Goal: Task Accomplishment & Management: Complete application form

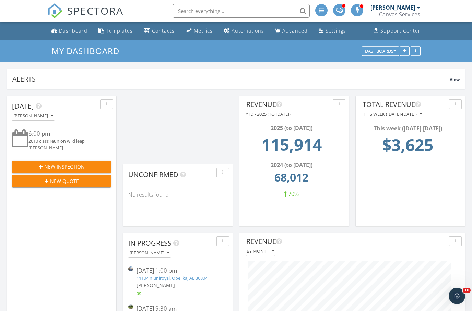
click at [91, 166] on div "New Inspection" at bounding box center [61, 166] width 88 height 7
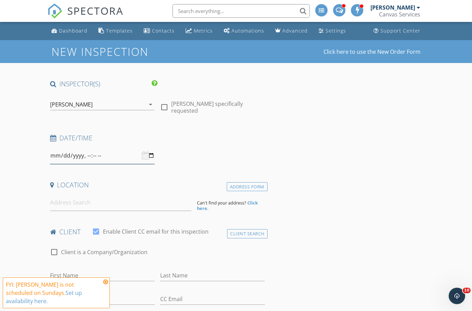
click at [122, 160] on input "datetime-local" at bounding box center [102, 156] width 105 height 17
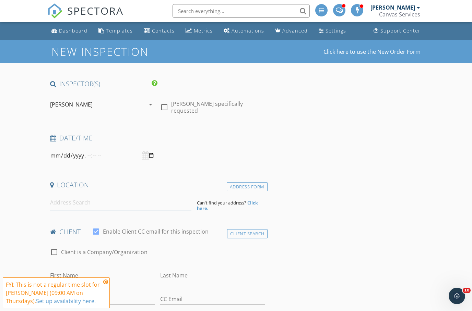
click at [89, 201] on input at bounding box center [120, 203] width 141 height 17
click at [98, 158] on input "datetime-local" at bounding box center [102, 156] width 105 height 17
type input "2025-10-09T09:00"
click at [127, 206] on input at bounding box center [120, 203] width 141 height 17
click at [83, 202] on input at bounding box center [120, 203] width 141 height 17
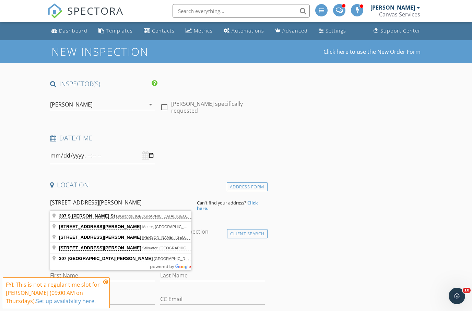
type input "307 S Lewis St, LaGrange, GA, USA"
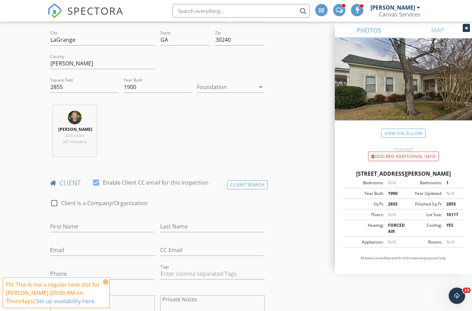
scroll to position [190, 0]
click at [54, 201] on div at bounding box center [54, 203] width 12 height 12
checkbox input "true"
click at [114, 223] on input "Enable Client CC email for this inspection" at bounding box center [157, 226] width 215 height 11
type input "Callaway Foundation"
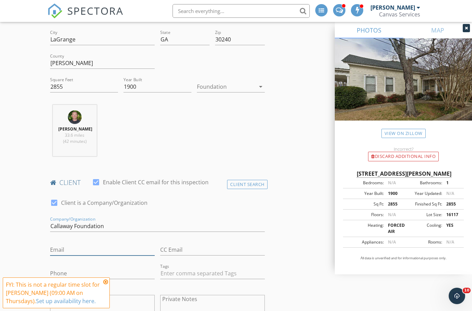
click at [79, 245] on input "Email" at bounding box center [102, 250] width 105 height 11
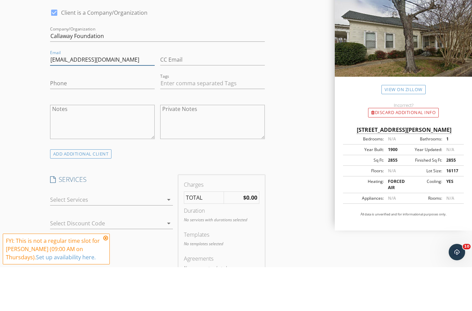
scroll to position [342, 0]
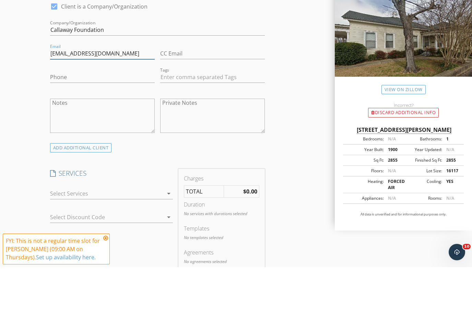
type input "tpenn@callawayfoundation.org"
click at [102, 232] on div at bounding box center [107, 237] width 114 height 11
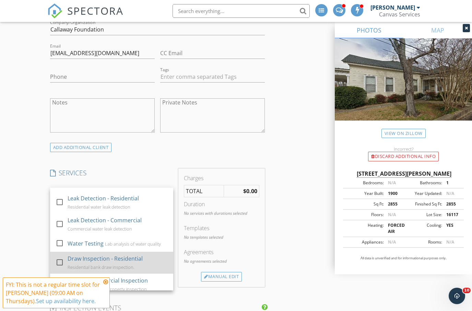
scroll to position [203, 0]
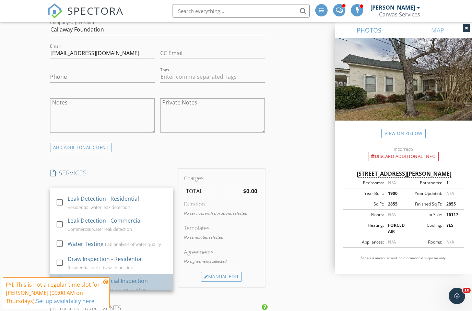
click at [60, 279] on div at bounding box center [60, 285] width 12 height 12
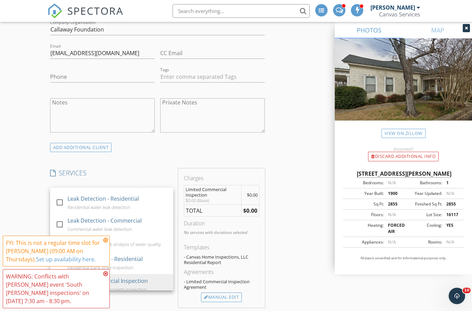
click at [105, 298] on div "WARNING: Conflicts with Bryan Reynolds's event 'South Lewis inspections' on 10/…" at bounding box center [56, 289] width 107 height 39
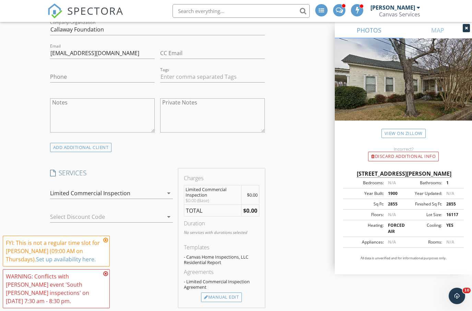
click at [105, 277] on icon at bounding box center [105, 273] width 5 height 5
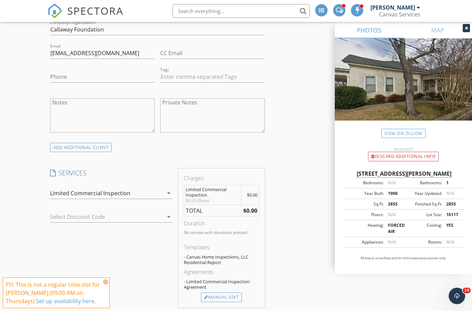
click at [106, 285] on icon at bounding box center [105, 282] width 5 height 5
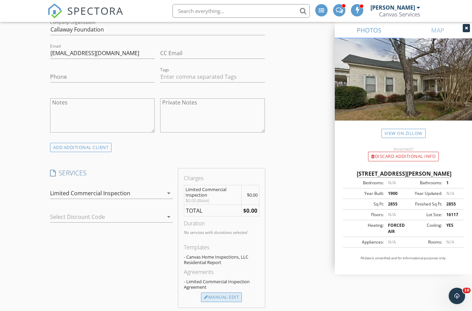
click at [233, 295] on div "Manual Edit" at bounding box center [221, 298] width 41 height 10
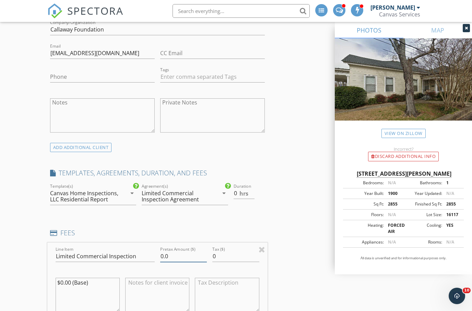
click at [179, 254] on input "0.0" at bounding box center [183, 256] width 47 height 11
type input "0"
type input "1200"
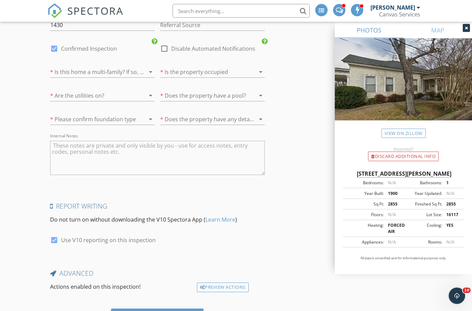
scroll to position [1105, 0]
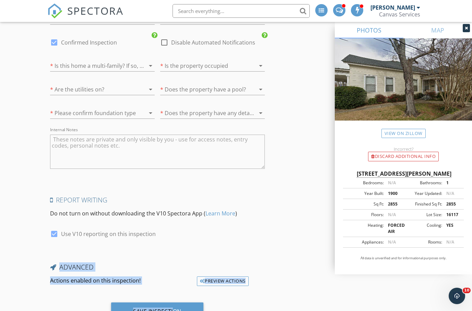
drag, startPoint x: 172, startPoint y: 305, endPoint x: 207, endPoint y: 237, distance: 75.6
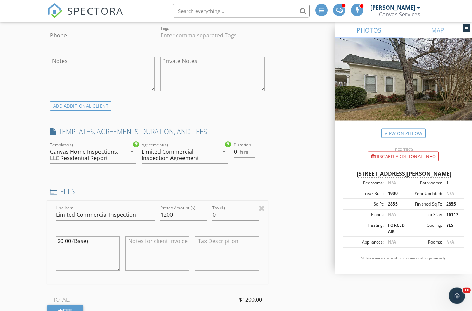
scroll to position [424, 0]
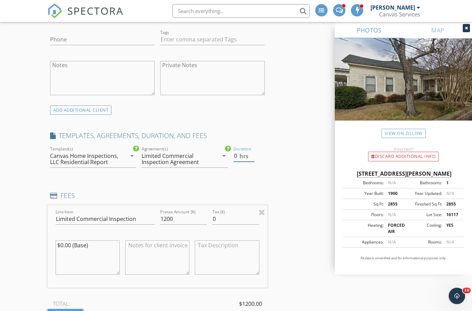
click at [237, 156] on input "0" at bounding box center [244, 156] width 21 height 11
type input "8"
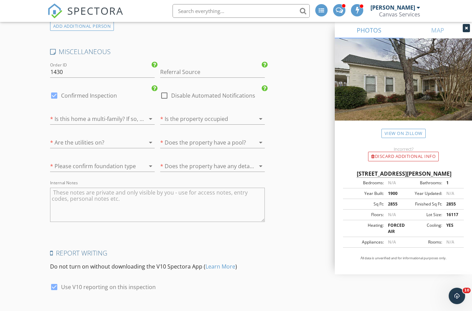
scroll to position [1105, 0]
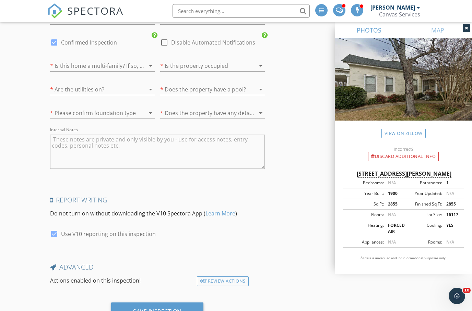
click at [140, 308] on div "Save Inspection" at bounding box center [157, 311] width 48 height 7
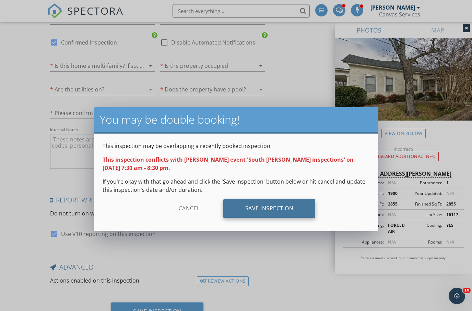
click at [275, 207] on div "Save Inspection" at bounding box center [269, 209] width 92 height 19
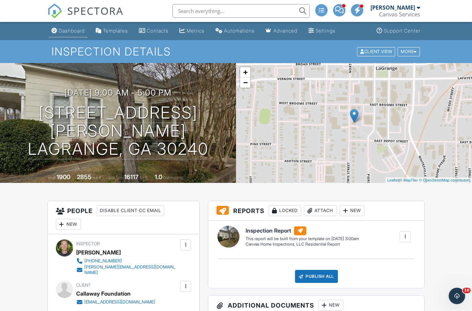
click at [69, 29] on div "Dashboard" at bounding box center [72, 31] width 26 height 6
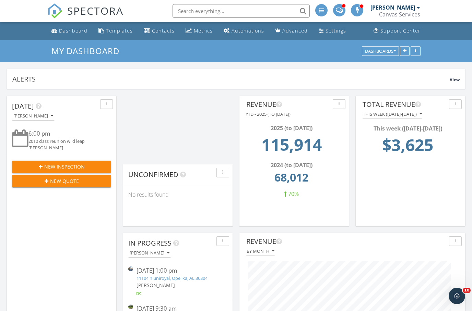
scroll to position [199, 226]
click at [71, 166] on span "New Inspection" at bounding box center [64, 166] width 40 height 7
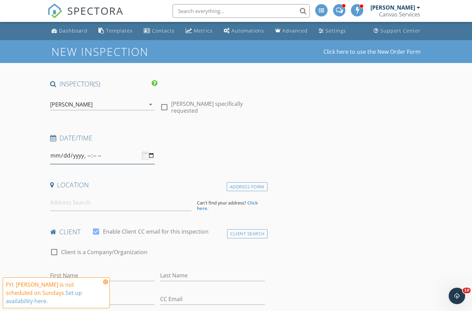
click at [95, 154] on input "datetime-local" at bounding box center [102, 156] width 105 height 17
type input "[DATE]T09:00"
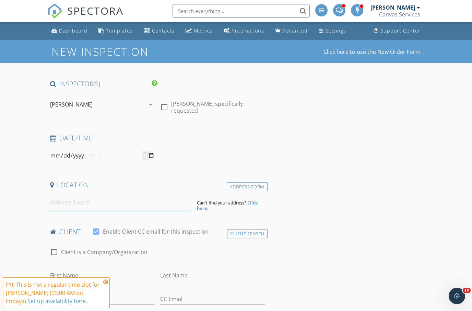
click at [137, 206] on input at bounding box center [120, 203] width 141 height 17
drag, startPoint x: 137, startPoint y: 202, endPoint x: 137, endPoint y: 210, distance: 7.9
click at [137, 210] on input "309 s [PERSON_NAME]" at bounding box center [120, 203] width 141 height 17
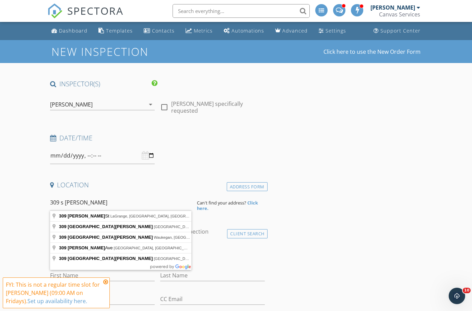
type input "[STREET_ADDRESS][PERSON_NAME]"
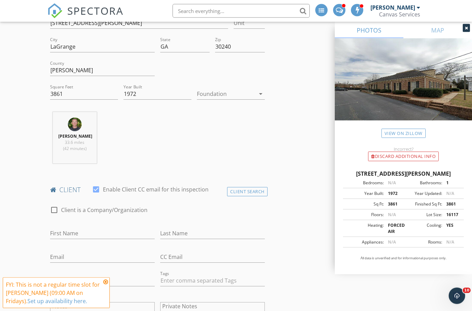
scroll to position [183, 0]
click at [256, 191] on div "Client Search" at bounding box center [247, 191] width 40 height 9
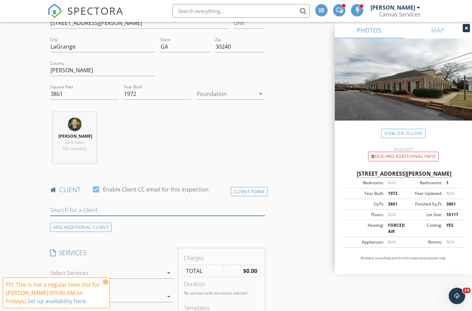
click at [104, 208] on input "text" at bounding box center [157, 210] width 215 height 11
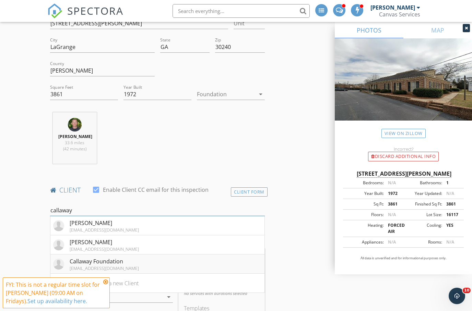
type input "callaway"
click at [109, 263] on div "Callaway Foundation" at bounding box center [104, 262] width 69 height 8
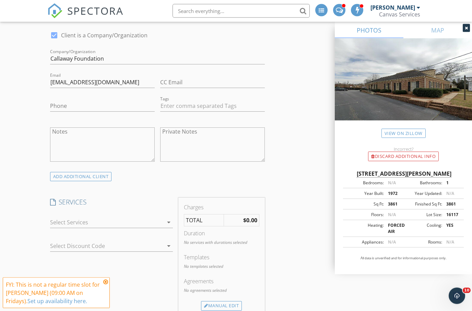
click at [101, 225] on div at bounding box center [107, 222] width 114 height 11
click at [107, 285] on icon at bounding box center [105, 282] width 5 height 5
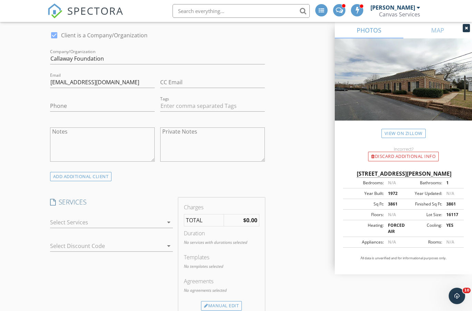
click at [91, 220] on div at bounding box center [107, 222] width 114 height 11
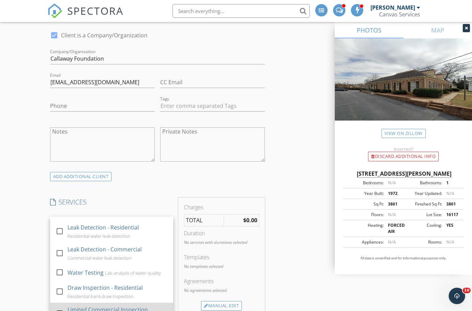
scroll to position [203, 0]
click at [109, 306] on div "Limited Commercial Inspection" at bounding box center [108, 310] width 80 height 8
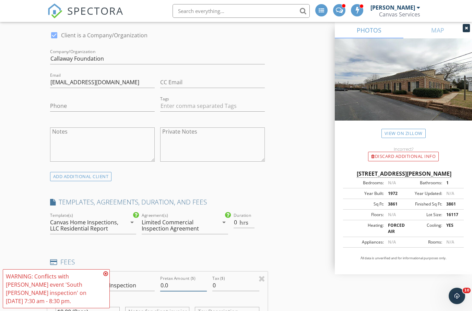
click at [183, 286] on input "0.0" at bounding box center [183, 285] width 47 height 11
type input "0"
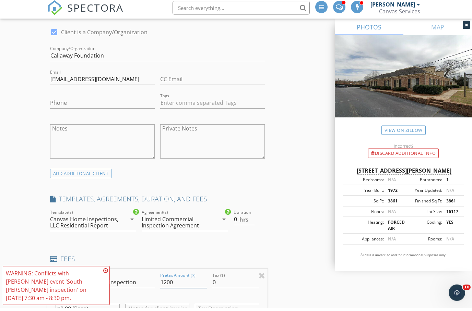
type input "1200"
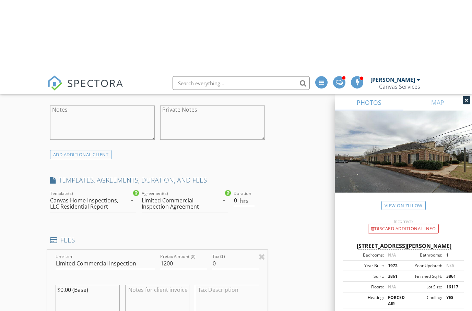
scroll to position [480, 0]
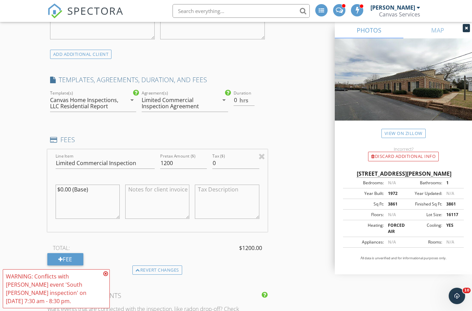
click at [105, 277] on icon at bounding box center [105, 273] width 5 height 5
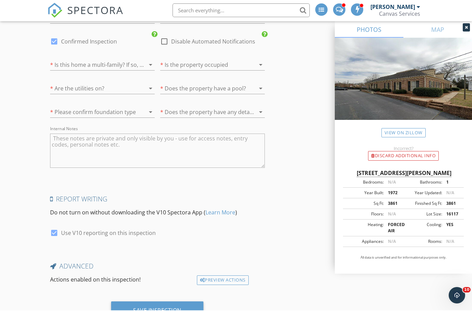
scroll to position [1105, 0]
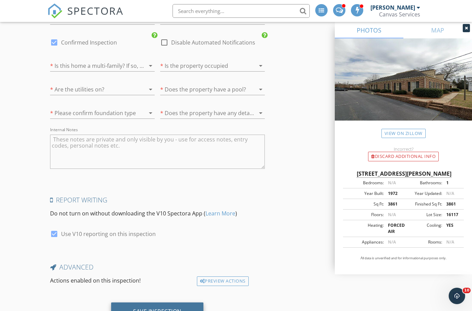
click at [172, 309] on div "Save Inspection" at bounding box center [157, 311] width 48 height 7
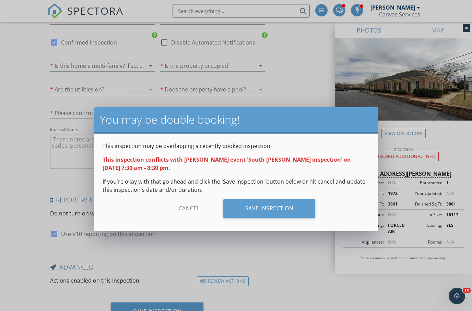
click at [178, 202] on div "Cancel" at bounding box center [189, 209] width 65 height 19
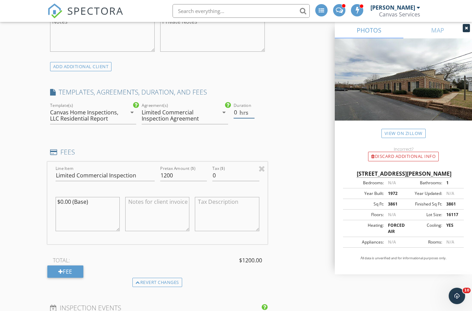
click at [236, 113] on input "0" at bounding box center [244, 112] width 21 height 11
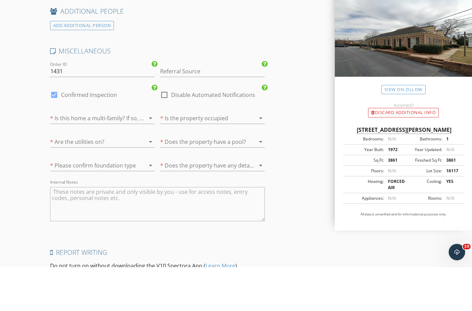
scroll to position [1120, 0]
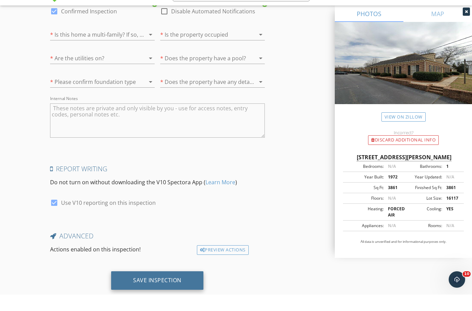
type input "8"
click at [179, 294] on div "Save Inspection" at bounding box center [157, 297] width 48 height 7
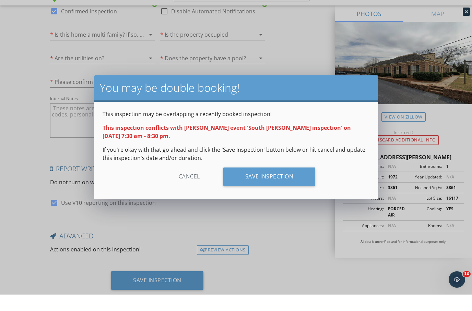
scroll to position [1105, 0]
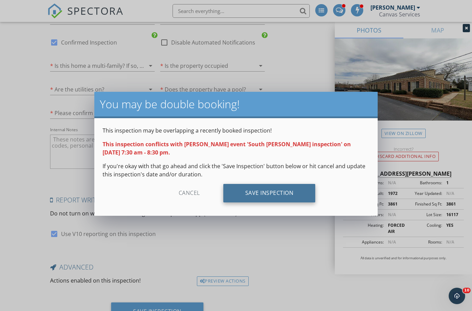
click at [268, 188] on div "Save Inspection" at bounding box center [269, 193] width 92 height 19
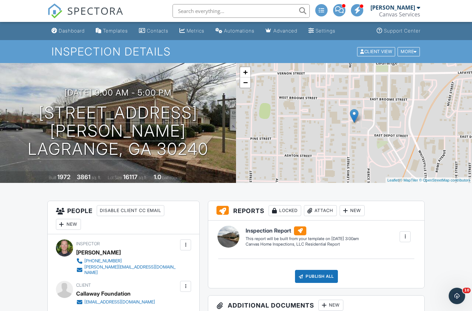
click at [117, 15] on span "SPECTORA" at bounding box center [95, 10] width 56 height 14
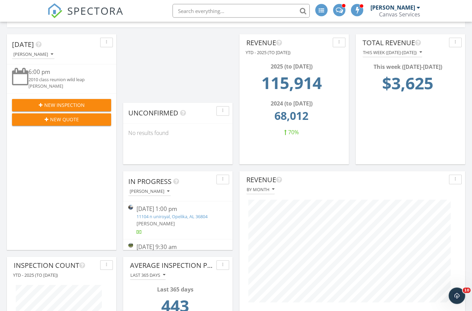
scroll to position [62, 0]
click at [270, 190] on div "By month" at bounding box center [261, 189] width 28 height 5
click at [275, 237] on div "By week over year" at bounding box center [275, 238] width 46 height 8
click at [290, 191] on div "By week over year" at bounding box center [270, 189] width 47 height 5
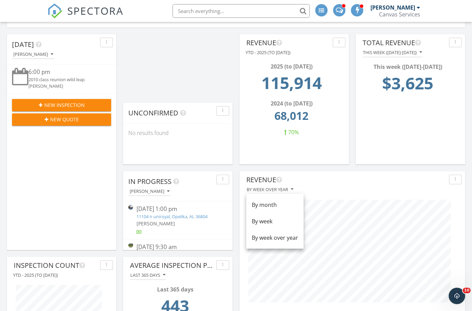
click at [277, 220] on div "By week" at bounding box center [275, 221] width 46 height 8
click at [264, 192] on div "By week" at bounding box center [258, 189] width 23 height 5
click at [266, 205] on div "By month" at bounding box center [275, 205] width 46 height 8
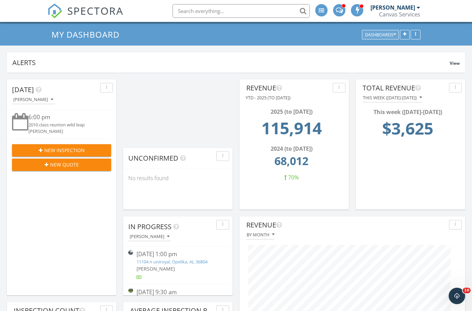
scroll to position [0, 0]
